Goal: Task Accomplishment & Management: Use online tool/utility

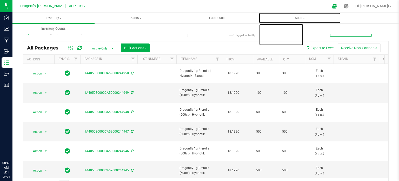
click at [325, 20] on uib-tab-heading "Audit Inventory auditing Package history" at bounding box center [300, 18] width 82 height 10
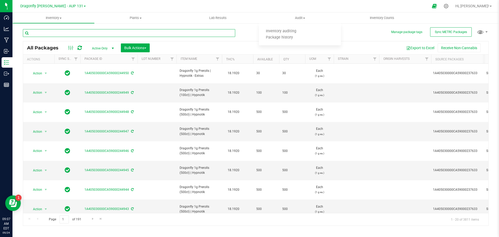
click at [197, 35] on input "text" at bounding box center [129, 33] width 212 height 8
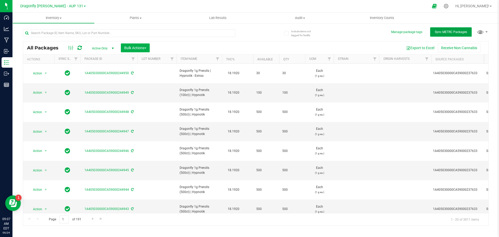
click at [399, 31] on button "Sync METRC Packages" at bounding box center [451, 31] width 42 height 9
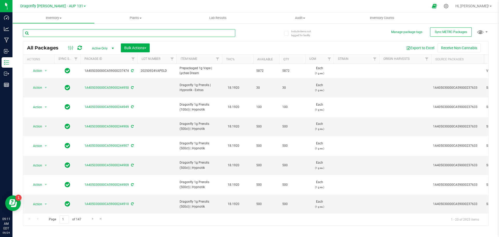
click at [121, 33] on input "text" at bounding box center [129, 33] width 212 height 8
click at [125, 29] on input "text" at bounding box center [129, 33] width 212 height 8
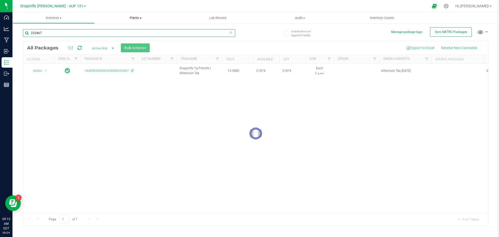
type input "233467"
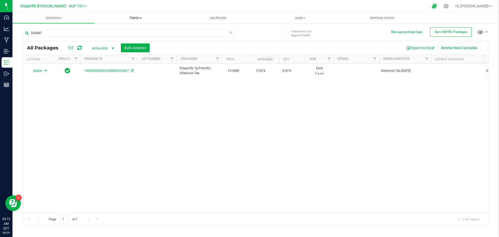
click at [44, 72] on span "select" at bounding box center [46, 71] width 4 height 4
click at [45, 89] on li "Create package" at bounding box center [45, 87] width 33 height 8
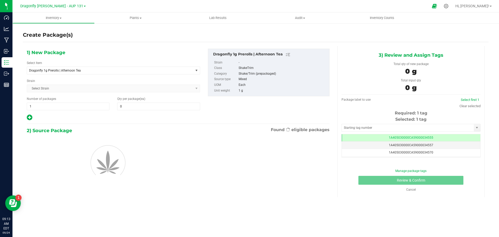
type input "0"
click at [104, 72] on span "Dragonfly 1g Prerolls | Afternoon Tea" at bounding box center [110, 70] width 166 height 7
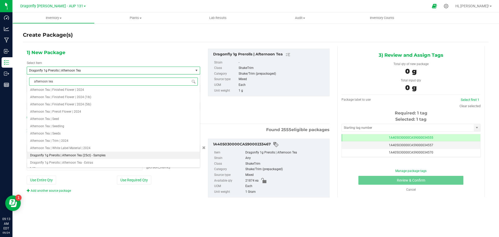
scroll to position [2, 0]
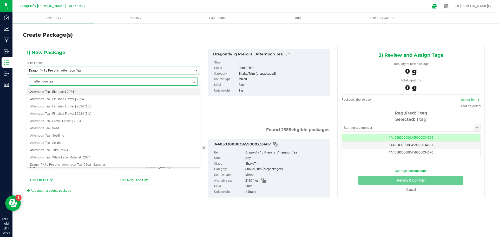
click at [70, 80] on input "afternoon tea" at bounding box center [113, 81] width 169 height 8
type input "dragonfly 1g prerolls (500ct"
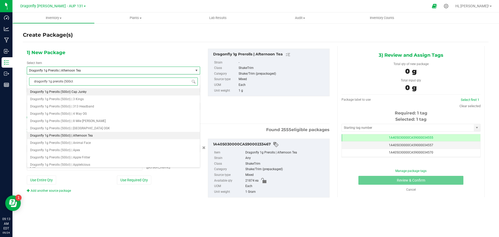
click at [74, 134] on span "Dragonfly 1g Prerolls (500ct) | Afternoon Tea" at bounding box center [61, 136] width 63 height 4
type input "0"
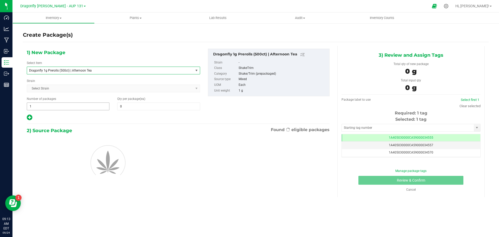
click at [85, 106] on span "1 1" at bounding box center [68, 106] width 83 height 8
click at [85, 106] on input "1" at bounding box center [68, 106] width 82 height 7
type input "42"
click at [130, 106] on span "0 0" at bounding box center [158, 106] width 83 height 8
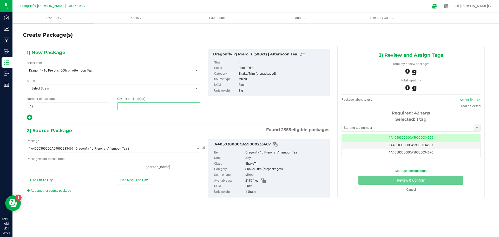
type input "0 ea"
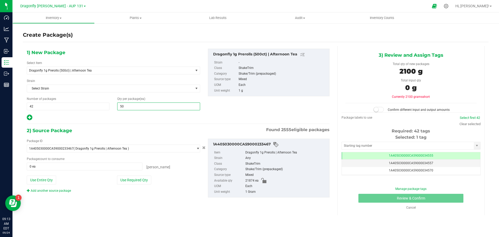
type input "500"
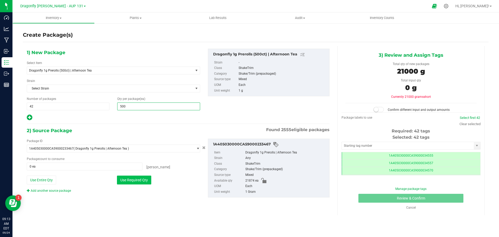
type input "500"
click at [149, 180] on button "Use Required Qty" at bounding box center [134, 179] width 34 height 9
type input "21000 ea"
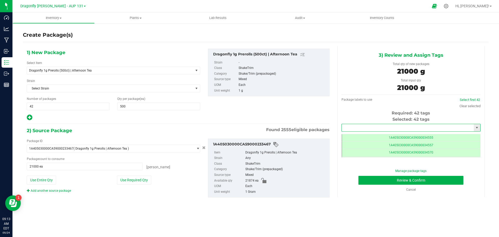
click at [359, 128] on input "text" at bounding box center [408, 127] width 132 height 7
click at [372, 127] on input "text" at bounding box center [408, 127] width 132 height 7
click at [375, 135] on li "1A405030000CA59000245179" at bounding box center [411, 137] width 139 height 8
type input "1A405030000CA59000245179"
click at [397, 180] on button "Review & Confirm" at bounding box center [410, 180] width 105 height 9
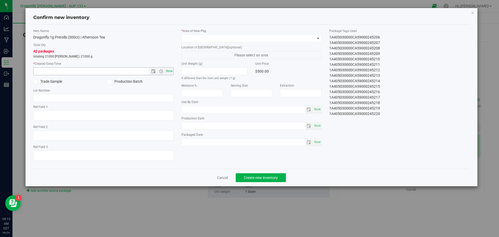
click at [171, 73] on span "Now" at bounding box center [169, 71] width 9 height 8
type input "[DATE] 9:13 AM"
click at [210, 41] on span at bounding box center [248, 38] width 133 height 7
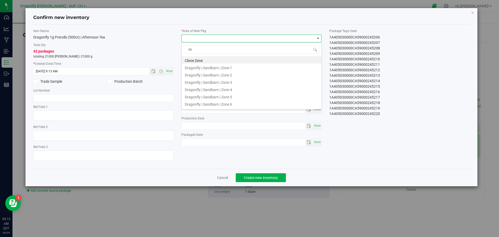
type input "z"
type input "lab"
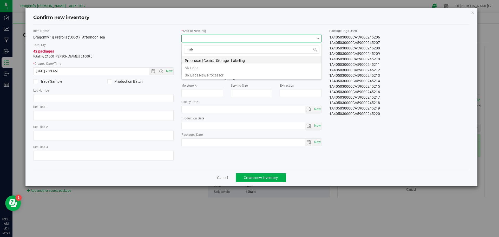
click at [219, 60] on li "Processor | Central Storage | Labeling" at bounding box center [252, 59] width 140 height 7
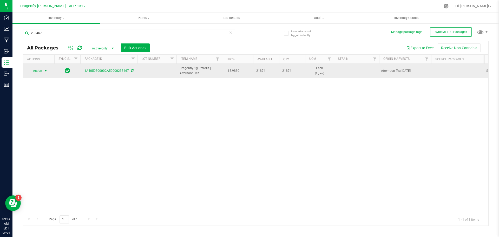
click at [47, 70] on span "select" at bounding box center [46, 71] width 4 height 4
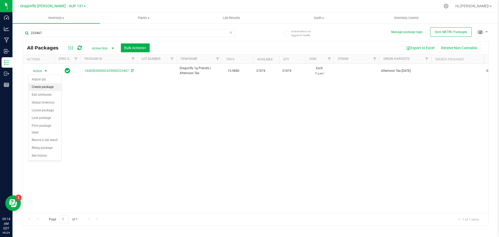
click at [50, 85] on li "Create package" at bounding box center [45, 87] width 33 height 8
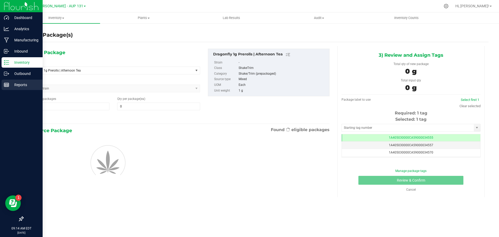
type input "0"
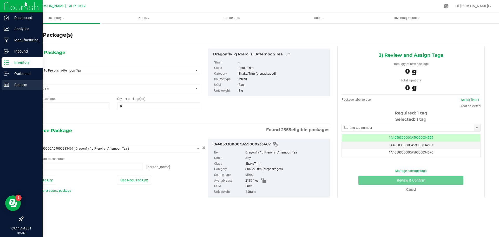
type input "0 ea"
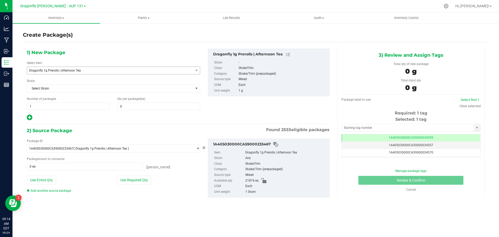
click at [125, 75] on div "1) New Package Select Item Dragonfly 1g Prerolls | Afternoon Tea 1.25g Rosin In…" at bounding box center [113, 85] width 181 height 72
click at [125, 71] on span "Dragonfly 1g Prerolls | Afternoon Tea" at bounding box center [107, 71] width 156 height 4
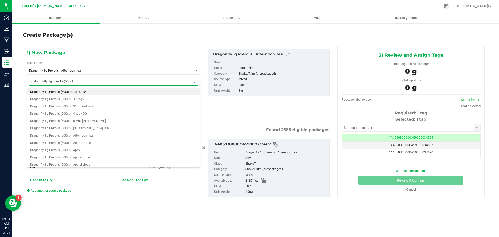
type input "dragonfly 1g prerolls (500ct)"
click at [85, 136] on span "Dragonfly 1g Prerolls (500ct) | Afternoon Tea" at bounding box center [61, 136] width 63 height 4
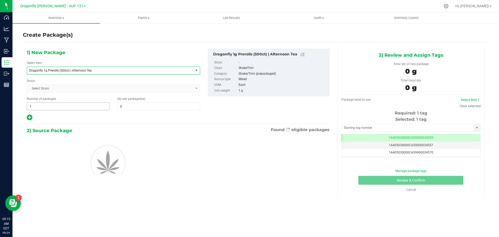
type input "0"
click at [67, 110] on span "1 1" at bounding box center [68, 106] width 83 height 8
click at [67, 110] on input "1" at bounding box center [68, 106] width 82 height 7
type input "42"
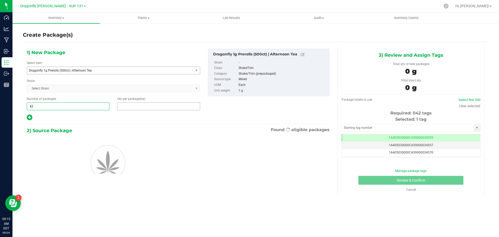
click at [136, 106] on span at bounding box center [158, 106] width 83 height 8
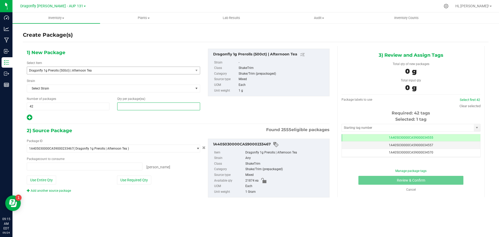
type input "0 ea"
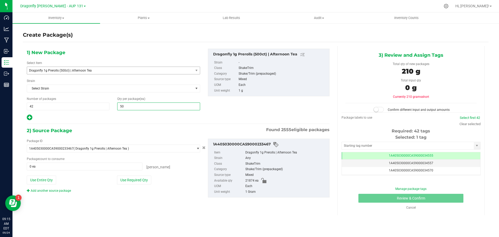
type input "500"
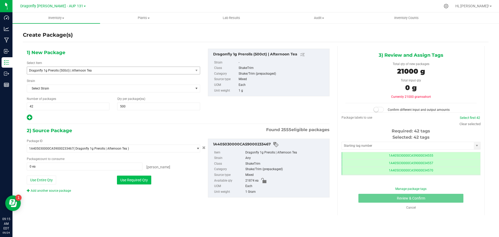
click at [133, 178] on button "Use Required Qty" at bounding box center [134, 179] width 34 height 9
type input "21000 ea"
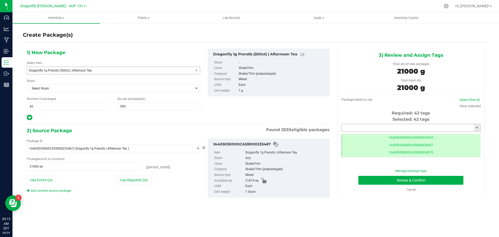
click at [377, 129] on input "text" at bounding box center [408, 127] width 132 height 7
click at [370, 127] on input "text" at bounding box center [408, 127] width 132 height 7
click at [372, 136] on li "1A405030000CA59000245179" at bounding box center [411, 137] width 139 height 8
type input "1A405030000CA59000245179"
click at [396, 182] on button "Review & Confirm" at bounding box center [410, 180] width 105 height 9
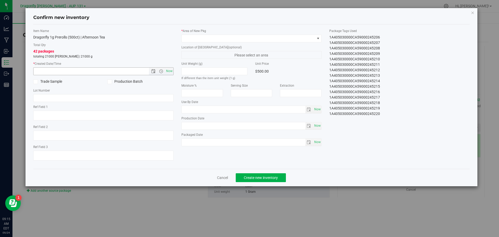
click at [168, 71] on span "Now" at bounding box center [169, 71] width 9 height 8
type input "9/24/2025 9:15 AM"
click at [211, 38] on span at bounding box center [248, 38] width 133 height 7
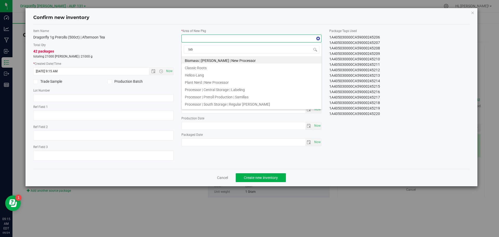
type input "labe"
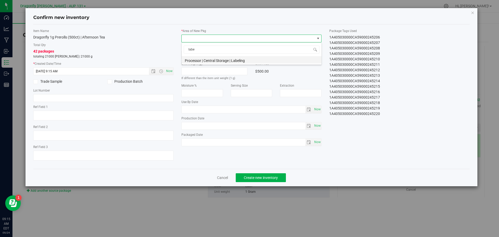
click at [222, 60] on li "Processor | Central Storage | Labeling" at bounding box center [252, 59] width 140 height 7
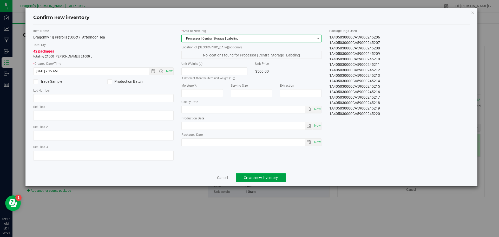
click at [252, 178] on span "Create new inventory" at bounding box center [261, 177] width 34 height 4
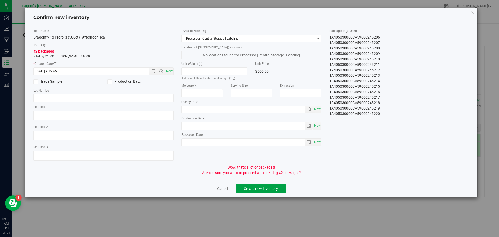
click at [274, 191] on button "Create new inventory" at bounding box center [261, 188] width 50 height 9
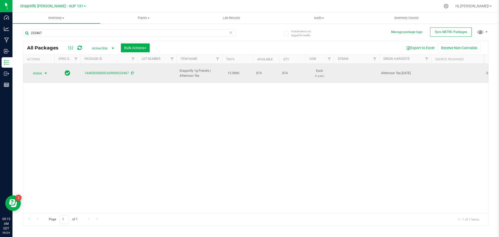
click at [43, 70] on span "select" at bounding box center [46, 73] width 6 height 7
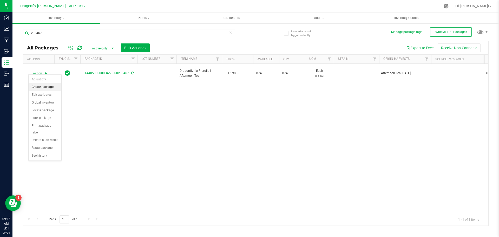
click at [45, 85] on li "Create package" at bounding box center [45, 87] width 33 height 8
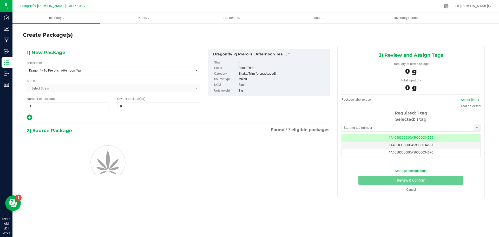
type input "0"
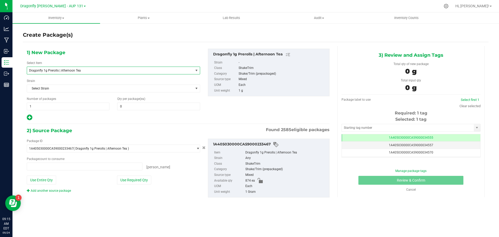
click at [156, 72] on span "Dragonfly 1g Prerolls | Afternoon Tea" at bounding box center [107, 71] width 156 height 4
type input "0 ea"
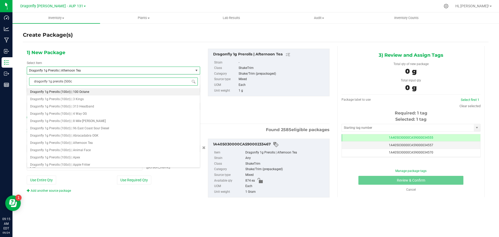
type input "dragonfly 1g prerolls (500ct"
click at [80, 135] on span "Dragonfly 1g Prerolls (500ct) | Afternoon Tea" at bounding box center [61, 136] width 63 height 4
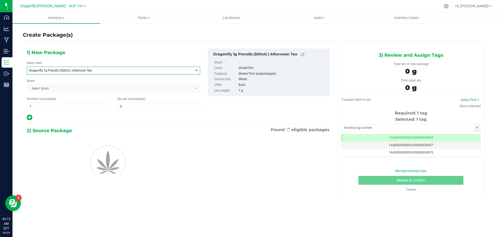
type input "0"
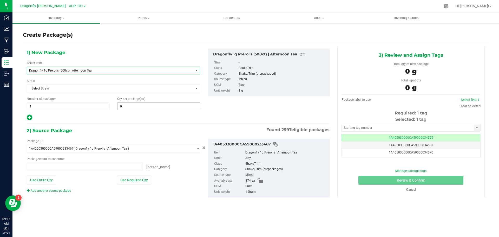
type input "0 ea"
click at [130, 107] on span at bounding box center [158, 106] width 83 height 8
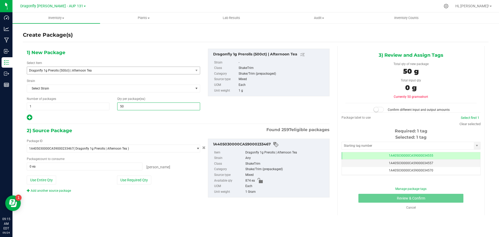
type input "500"
click at [132, 184] on button "Use Required Qty" at bounding box center [134, 179] width 34 height 9
type input "500 ea"
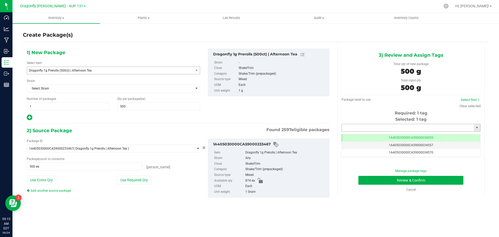
click at [383, 128] on input "text" at bounding box center [408, 127] width 132 height 7
click at [379, 137] on li "1A405030000CA59000245134" at bounding box center [411, 137] width 139 height 8
type input "1A405030000CA59000245134"
click at [382, 181] on button "Review & Confirm" at bounding box center [410, 180] width 105 height 9
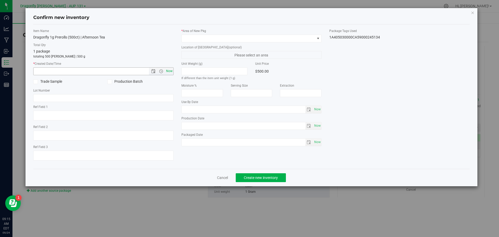
click at [170, 69] on span "Now" at bounding box center [169, 71] width 9 height 8
type input "9/24/2025 9:16 AM"
click at [287, 40] on span at bounding box center [248, 38] width 133 height 7
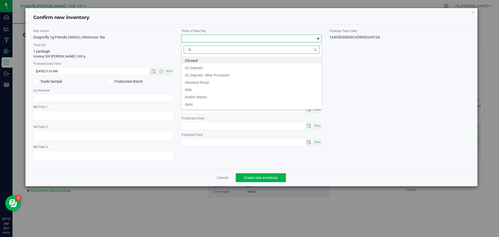
type input "lab"
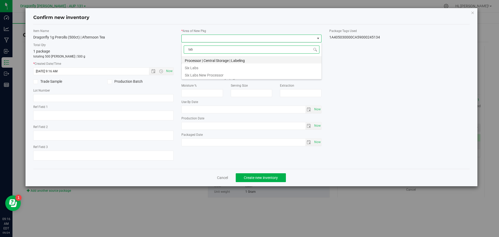
click at [260, 61] on li "Processor | Central Storage | Labeling" at bounding box center [252, 59] width 140 height 7
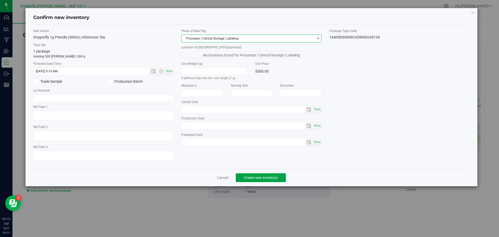
click at [262, 180] on button "Create new inventory" at bounding box center [261, 177] width 50 height 9
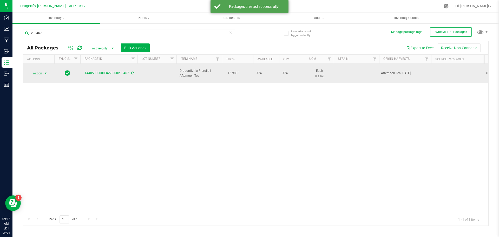
click at [43, 70] on span "select" at bounding box center [46, 73] width 6 height 7
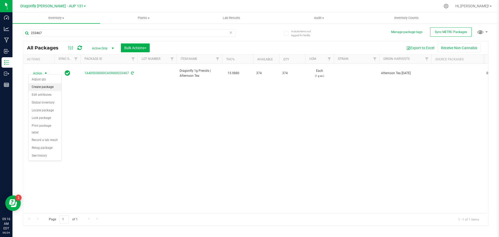
click at [46, 86] on li "Create package" at bounding box center [45, 87] width 33 height 8
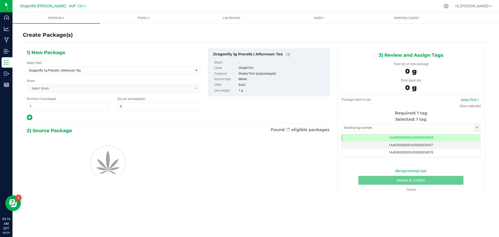
type input "0"
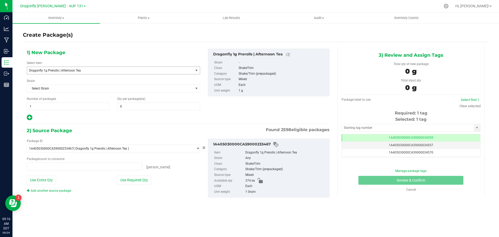
type input "0 ea"
click at [195, 70] on span "select" at bounding box center [196, 70] width 4 height 4
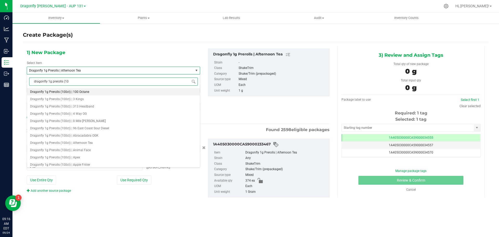
type input "dragonfly 1g prerolls (100"
click at [80, 143] on span "Dragonfly 1g Prerolls (100ct) | Afternoon Tea" at bounding box center [61, 143] width 63 height 4
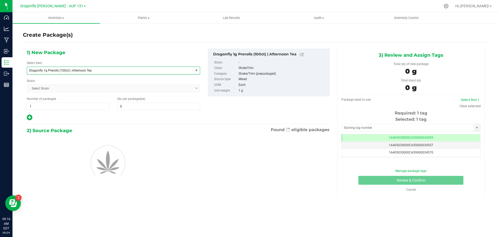
type input "0"
click at [71, 107] on span "1 1" at bounding box center [68, 106] width 83 height 8
click at [71, 107] on input "1" at bounding box center [68, 106] width 82 height 7
type input "3"
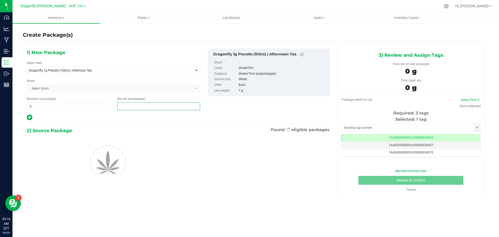
click at [145, 105] on span at bounding box center [158, 106] width 83 height 8
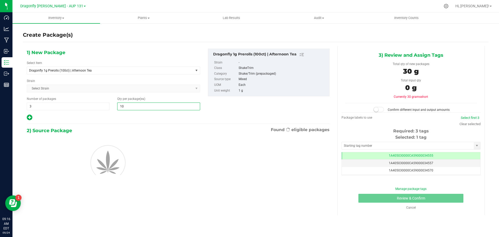
type input "100"
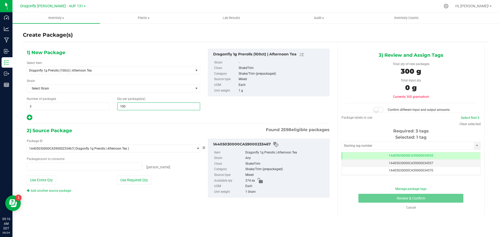
type input "0 ea"
type input "100"
click at [139, 178] on button "Use Required Qty" at bounding box center [134, 179] width 34 height 9
type input "300 ea"
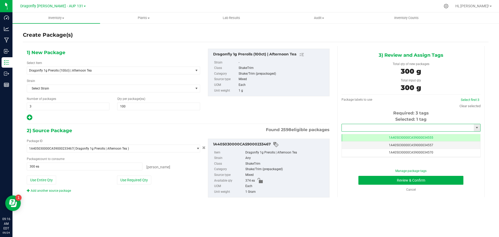
click at [402, 127] on input "text" at bounding box center [408, 127] width 132 height 7
click at [396, 136] on li "1A405030000CA59000245221" at bounding box center [411, 137] width 139 height 8
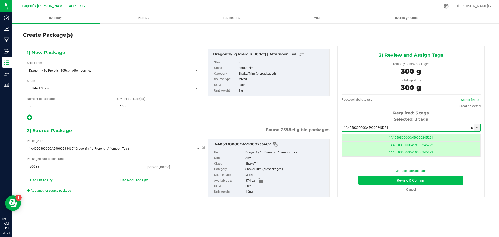
type input "1A405030000CA59000245221"
click at [415, 182] on button "Review & Confirm" at bounding box center [410, 180] width 105 height 9
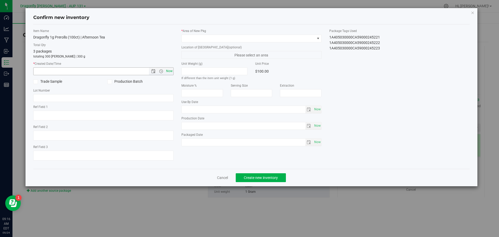
click at [169, 71] on span "Now" at bounding box center [169, 71] width 9 height 8
type input "9/24/2025 9:16 AM"
click at [221, 37] on span at bounding box center [248, 38] width 133 height 7
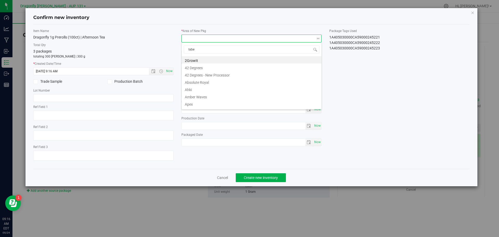
type input "label"
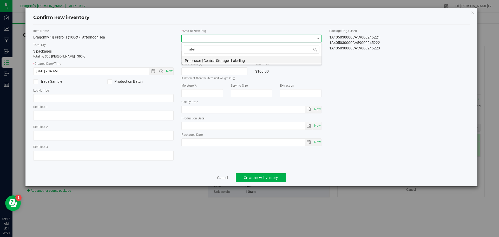
click at [235, 59] on li "Processor | Central Storage | Labeling" at bounding box center [252, 59] width 140 height 7
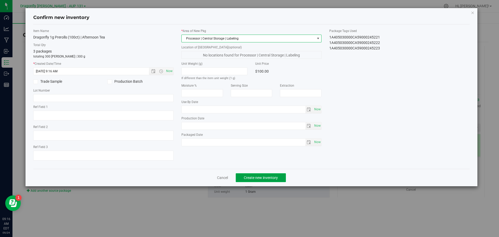
click at [260, 180] on button "Create new inventory" at bounding box center [261, 177] width 50 height 9
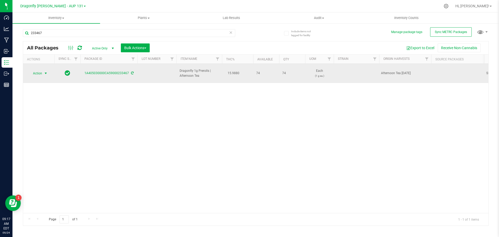
click at [45, 71] on span "select" at bounding box center [46, 73] width 4 height 4
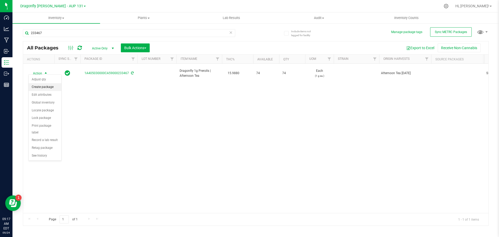
click at [49, 87] on li "Create package" at bounding box center [45, 87] width 33 height 8
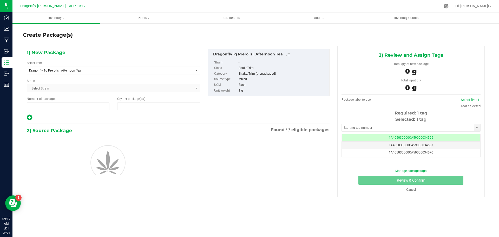
type input "1"
type input "0"
click at [90, 67] on span "Dragonfly 1g Prerolls | Afternoon Tea" at bounding box center [113, 71] width 173 height 8
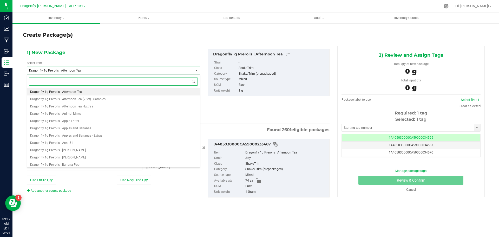
type input "0 ea"
type input "afternoon tea"
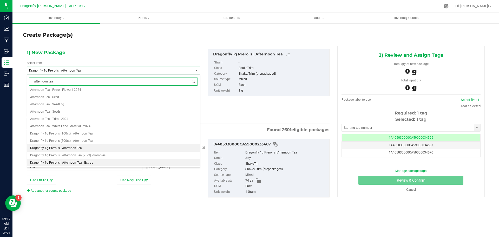
click at [86, 163] on span "Dragonfly 1g Prerolls | Afternoon Tea - Extras" at bounding box center [61, 163] width 63 height 4
type input "0"
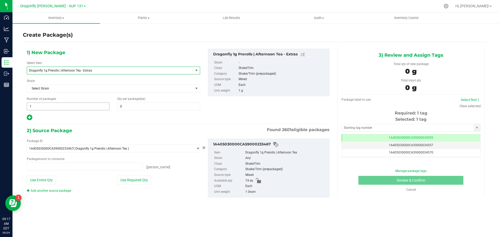
type input "0 ea"
click at [79, 106] on span "1 1" at bounding box center [68, 106] width 83 height 8
click at [136, 106] on span at bounding box center [158, 106] width 83 height 8
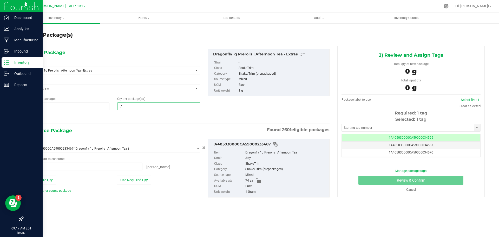
type input "74"
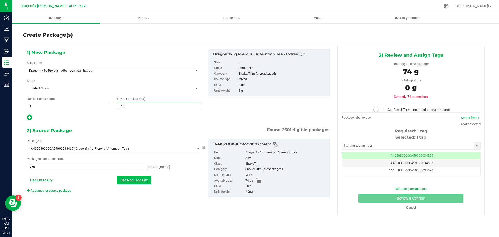
type input "74"
click at [121, 184] on button "Use Required Qty" at bounding box center [134, 179] width 34 height 9
type input "74 ea"
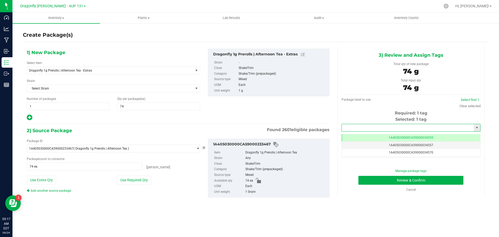
click at [363, 128] on input "text" at bounding box center [408, 127] width 132 height 7
click at [377, 136] on li "1A405030000CA59000245224" at bounding box center [411, 137] width 139 height 8
type input "1A405030000CA59000245224"
click at [381, 182] on button "Review & Confirm" at bounding box center [410, 180] width 105 height 9
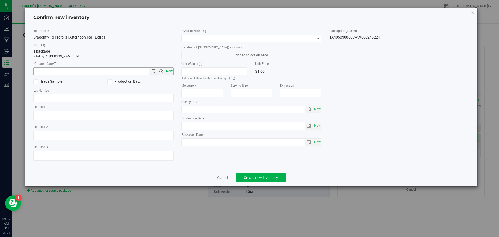
click at [170, 70] on span "Now" at bounding box center [169, 71] width 9 height 8
type input "9/24/2025 9:17 AM"
click at [227, 37] on span at bounding box center [248, 38] width 133 height 7
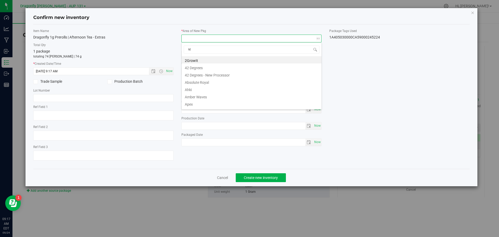
type input "k"
type input "label"
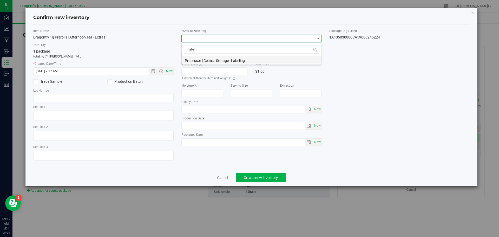
click at [220, 62] on li "Processor | Central Storage | Labeling" at bounding box center [252, 59] width 140 height 7
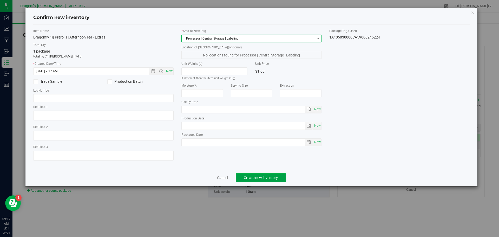
click at [256, 180] on button "Create new inventory" at bounding box center [261, 177] width 50 height 9
